Goal: Transaction & Acquisition: Purchase product/service

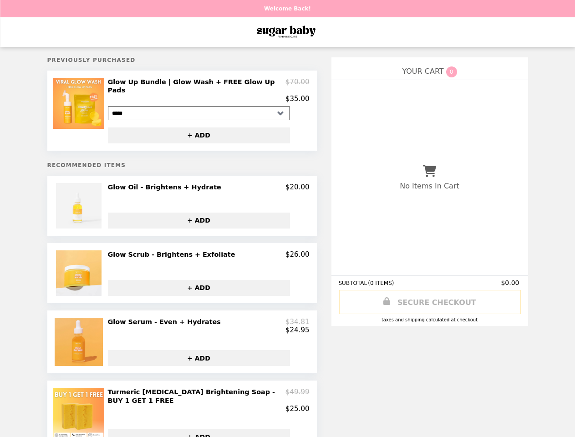
click at [86, 108] on img at bounding box center [79, 103] width 53 height 51
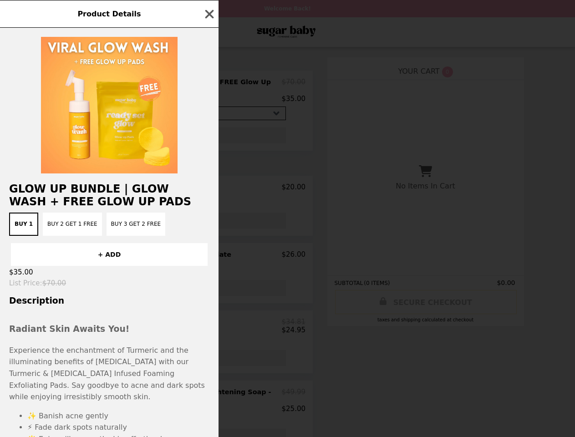
click at [208, 88] on div "Product Details Glow Up Bundle | Glow Wash + FREE Glow Up Pads Buy 1 Buy 2 Get …" at bounding box center [287, 218] width 575 height 437
click at [204, 129] on div at bounding box center [109, 101] width 218 height 146
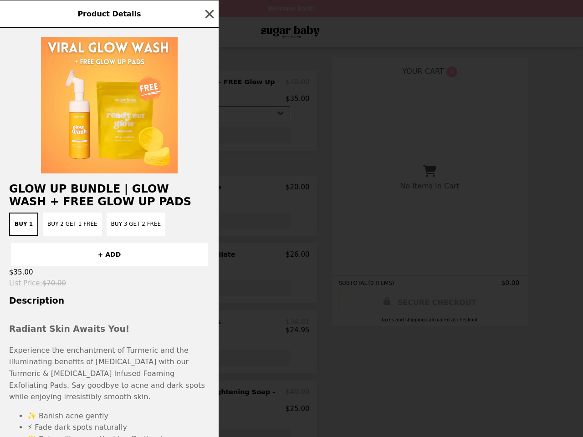
click at [86, 201] on h2 "Glow Up Bundle | Glow Wash + FREE Glow Up Pads" at bounding box center [109, 194] width 218 height 25
click at [208, 182] on div "Product Details Glow Up Bundle | Glow Wash + FREE Glow Up Pads Buy 1 Buy 2 Get …" at bounding box center [291, 218] width 583 height 437
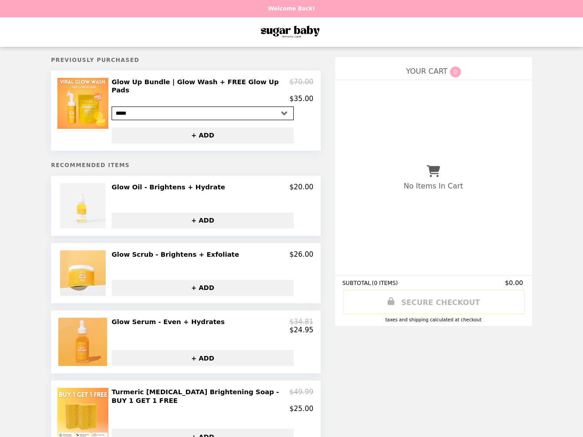
click at [204, 215] on button "+ ADD" at bounding box center [202, 221] width 182 height 16
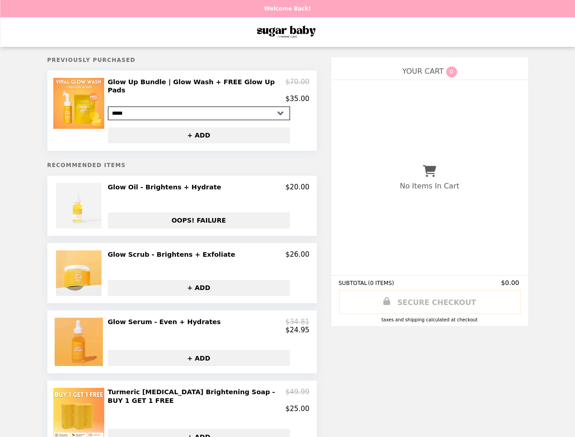
click at [86, 268] on img at bounding box center [80, 273] width 48 height 46
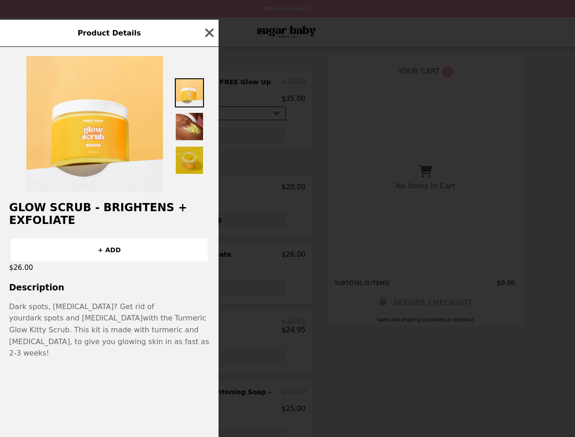
click at [208, 250] on div "Product Details Glow Scrub - Brightens + Exfoliate + ADD $26.00 Description Dar…" at bounding box center [287, 218] width 575 height 437
click at [204, 274] on div "$26.00" at bounding box center [109, 267] width 218 height 13
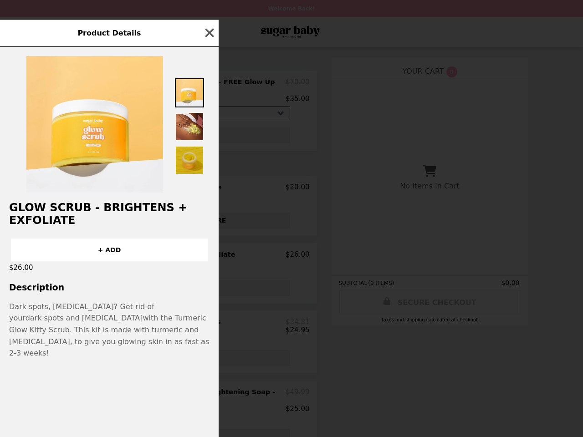
click at [86, 338] on span "with the Turmeric Glow Kitty Scrub. This kit is made with turmeric and [MEDICAL…" at bounding box center [109, 336] width 200 height 44
